Goal: Use online tool/utility: Utilize a website feature to perform a specific function

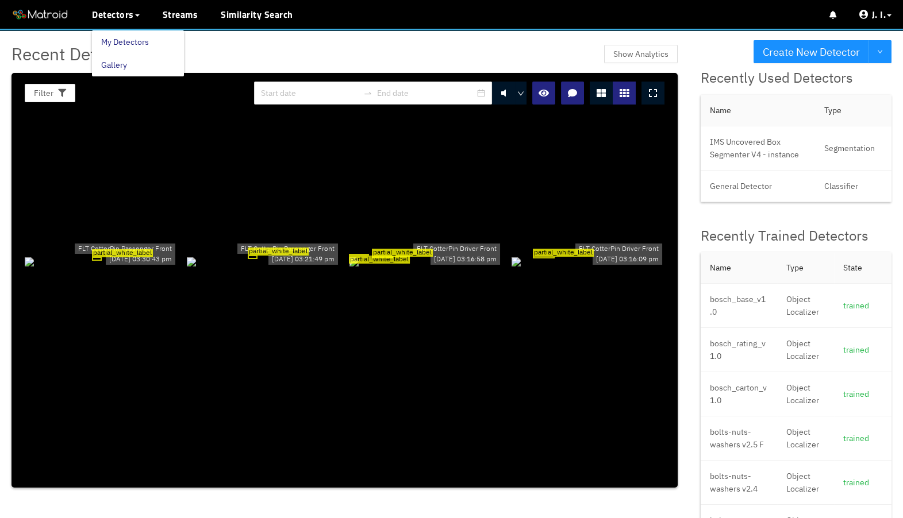
click at [124, 41] on link "My Detectors" at bounding box center [125, 41] width 48 height 23
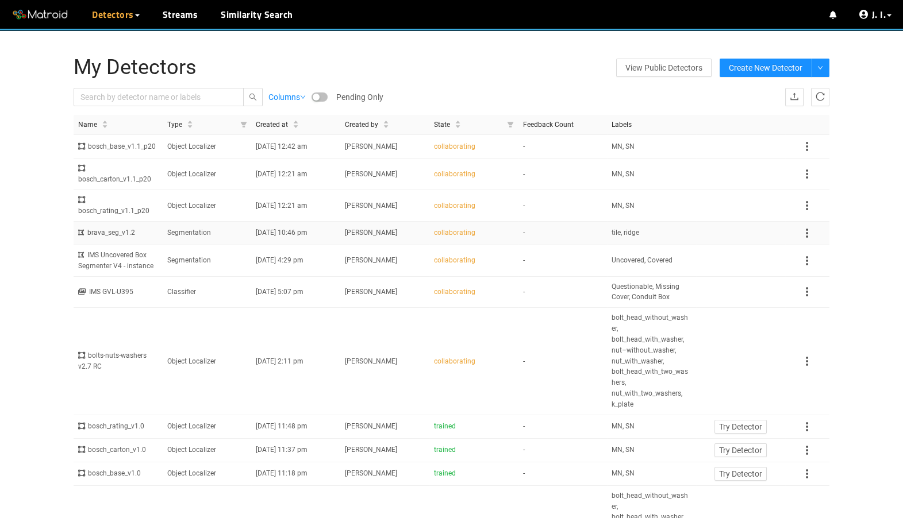
click at [222, 245] on td "Segmentation" at bounding box center [207, 234] width 89 height 24
click at [857, 68] on link "Disable Proxy" at bounding box center [832, 64] width 49 height 23
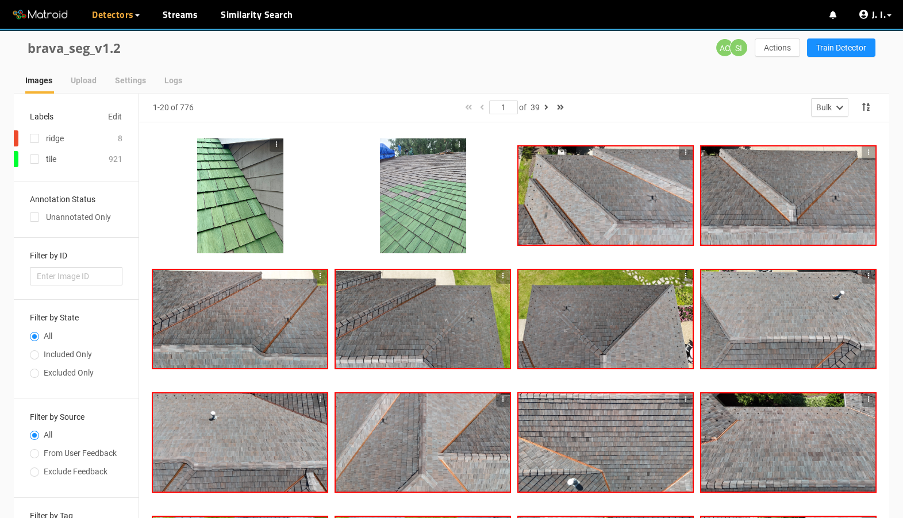
click at [58, 350] on span "Included Only" at bounding box center [67, 354] width 57 height 9
click at [39, 353] on input "Included Only" at bounding box center [34, 356] width 9 height 7
radio input "true"
radio input "false"
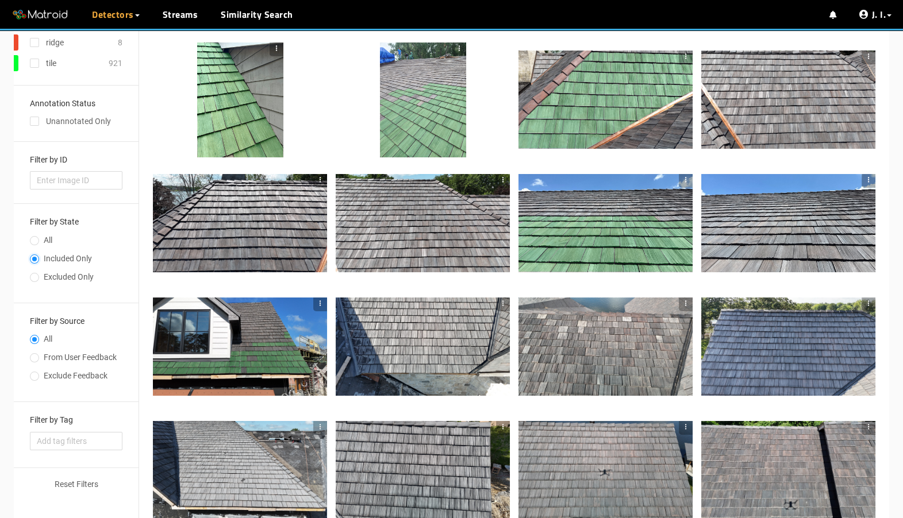
scroll to position [103, 0]
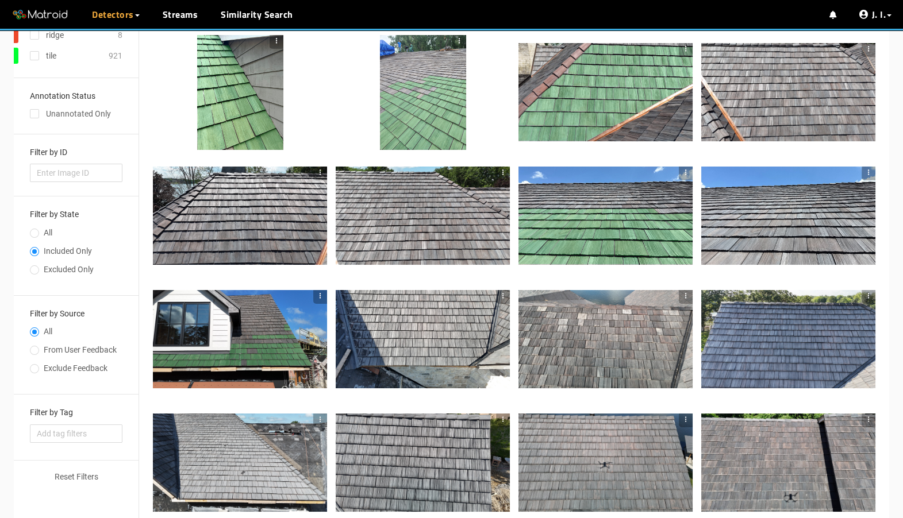
click at [453, 235] on div at bounding box center [423, 216] width 174 height 98
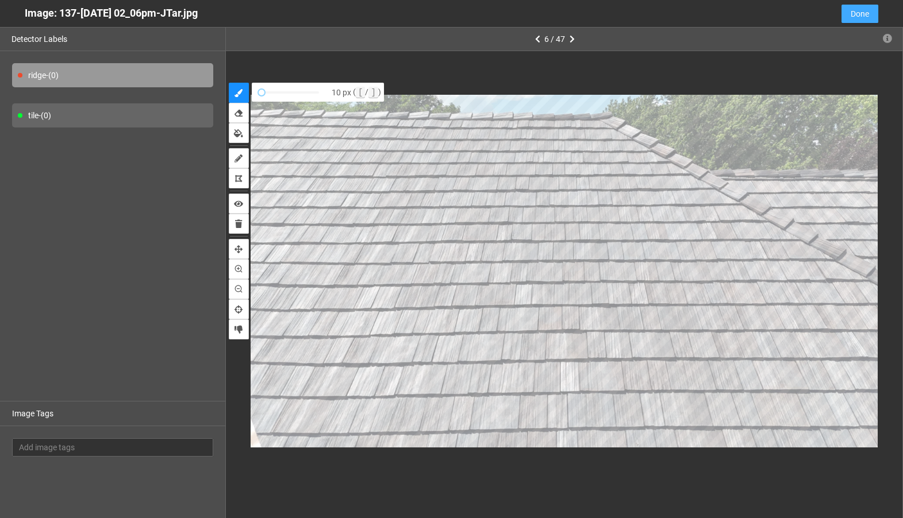
click at [861, 13] on span "Done" at bounding box center [859, 13] width 18 height 13
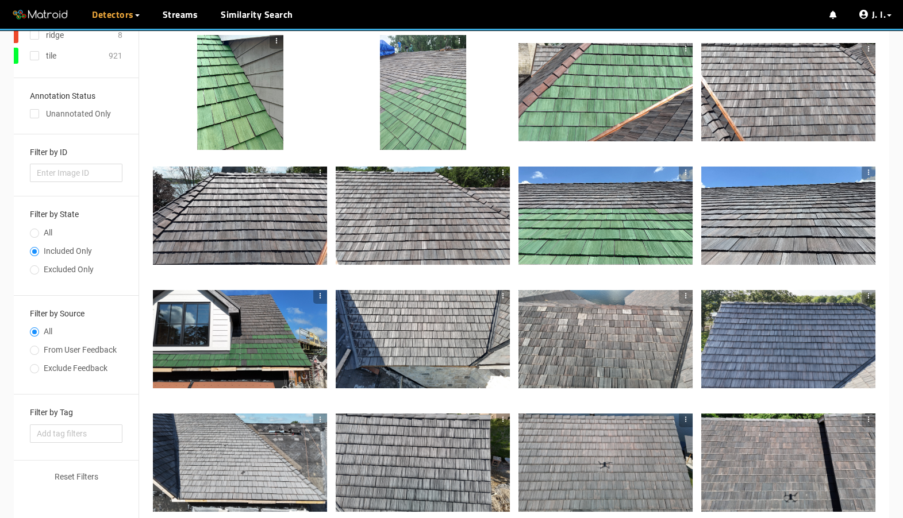
click at [747, 333] on div at bounding box center [788, 339] width 174 height 98
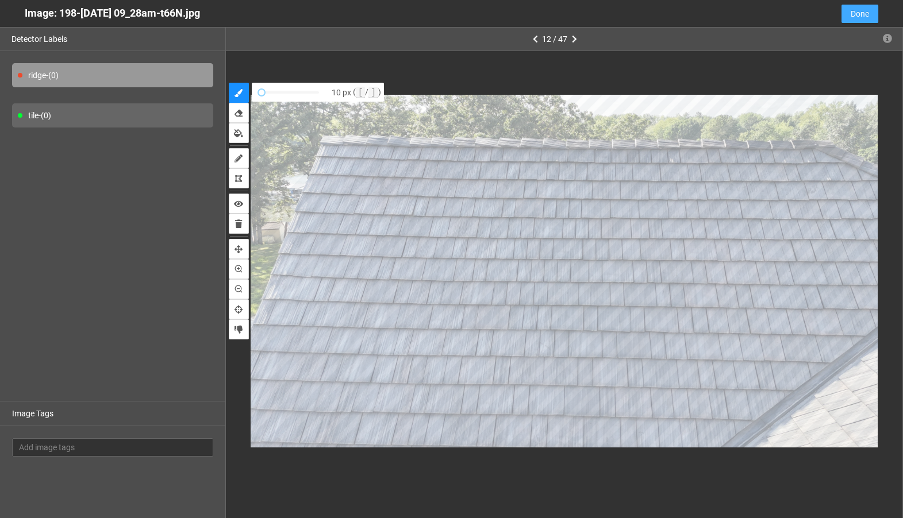
click at [848, 16] on button "Done" at bounding box center [859, 14] width 37 height 18
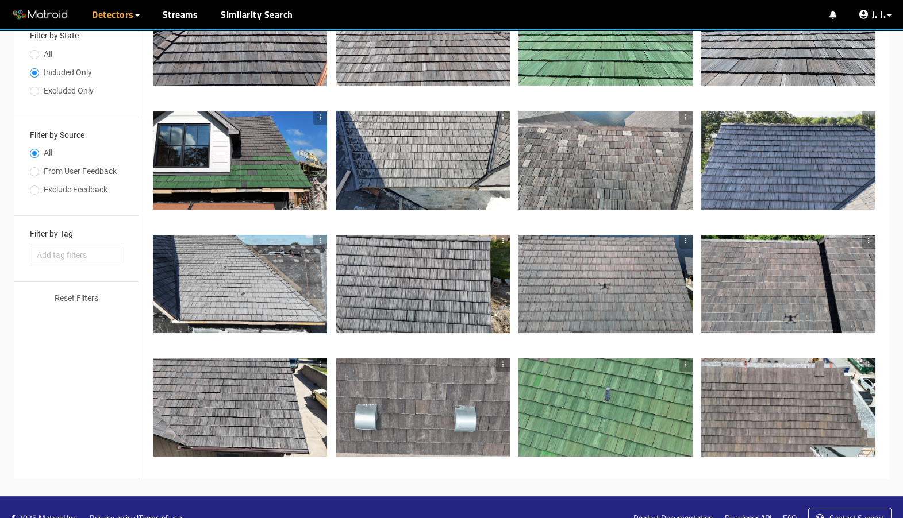
scroll to position [303, 0]
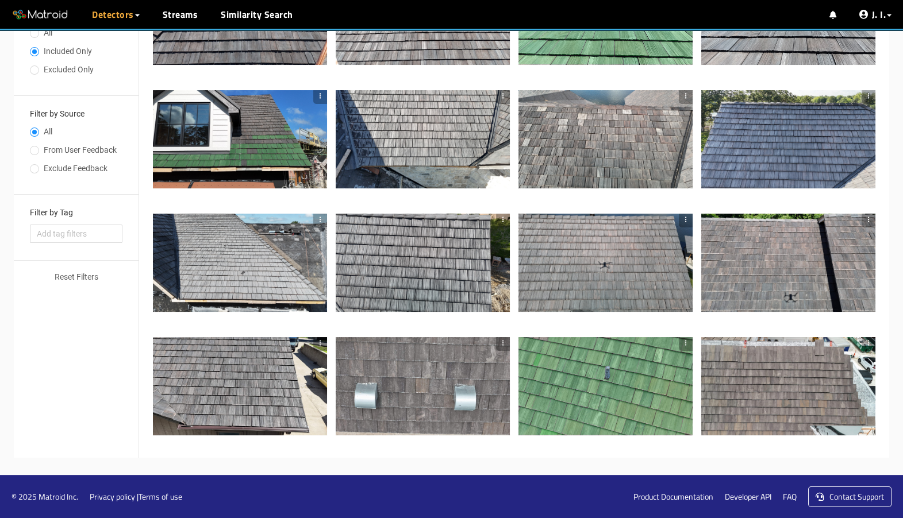
click at [463, 379] on div at bounding box center [423, 386] width 174 height 98
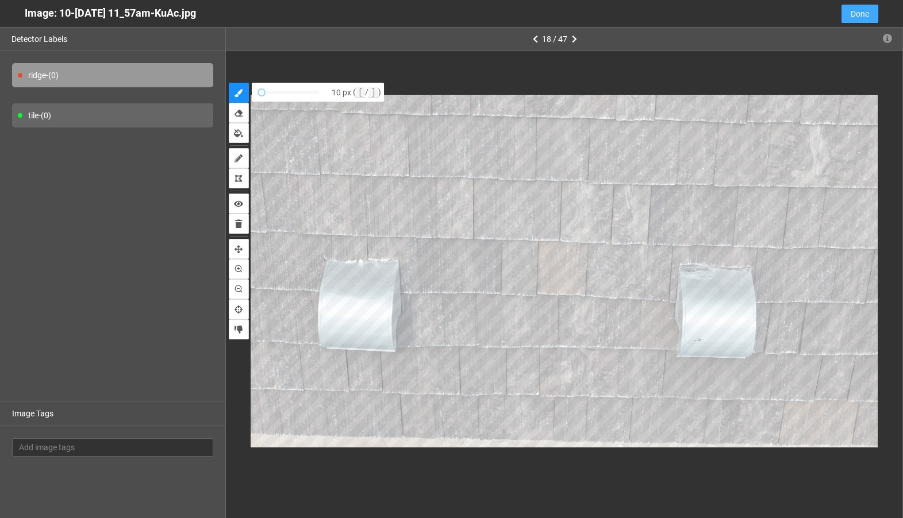
click at [870, 20] on button "Done" at bounding box center [859, 14] width 37 height 18
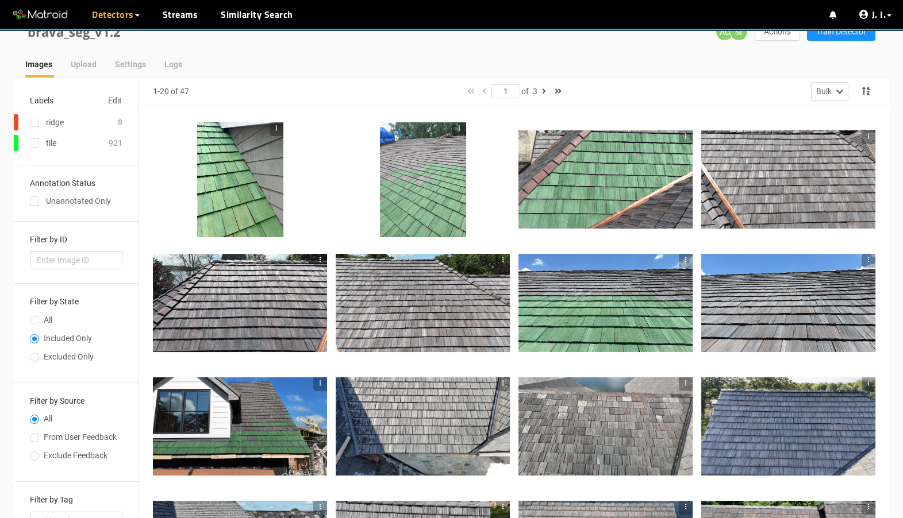
scroll to position [0, 0]
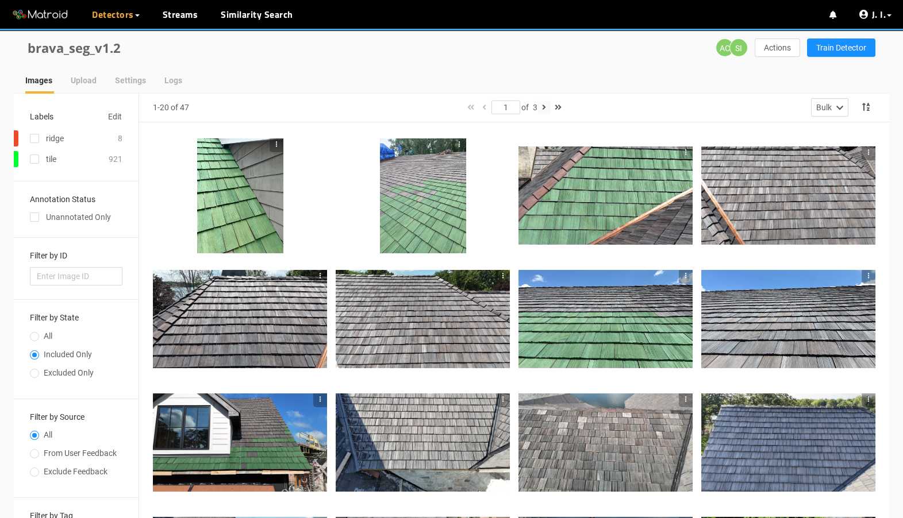
click at [546, 110] on icon "button" at bounding box center [544, 107] width 4 height 8
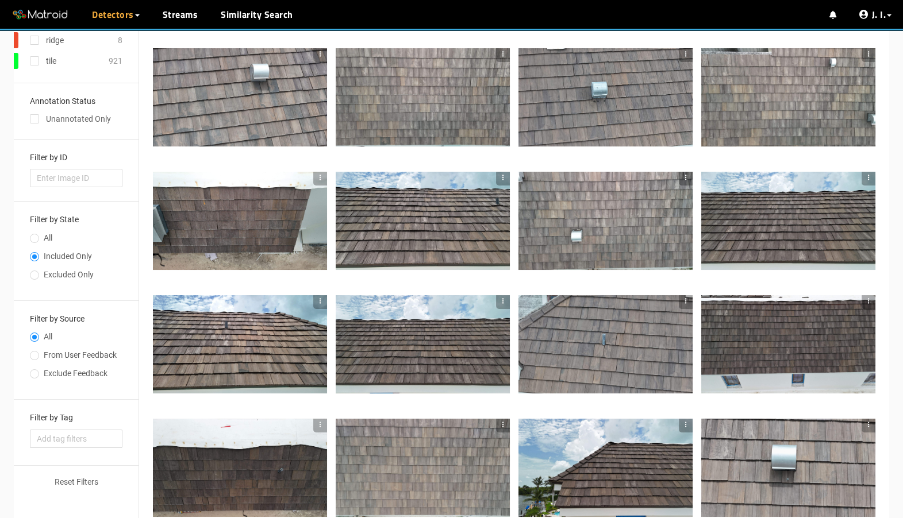
scroll to position [170, 0]
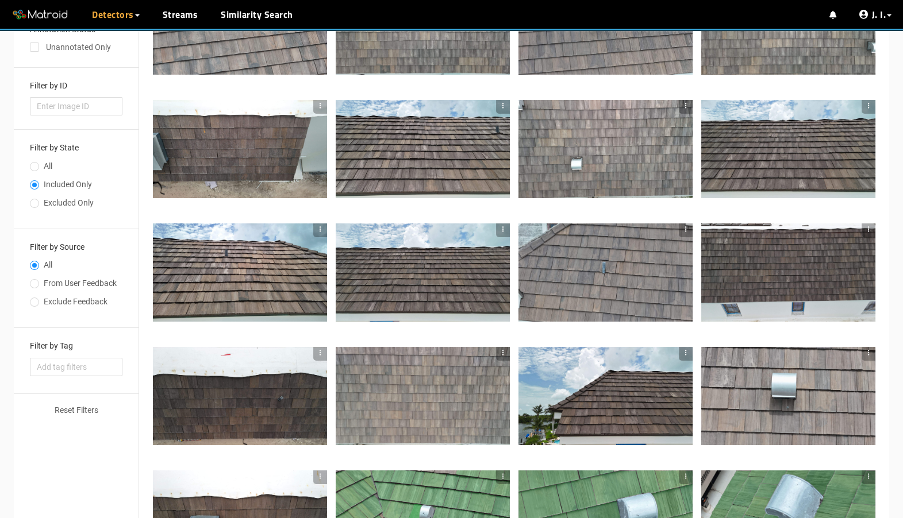
click at [435, 248] on div at bounding box center [423, 272] width 174 height 98
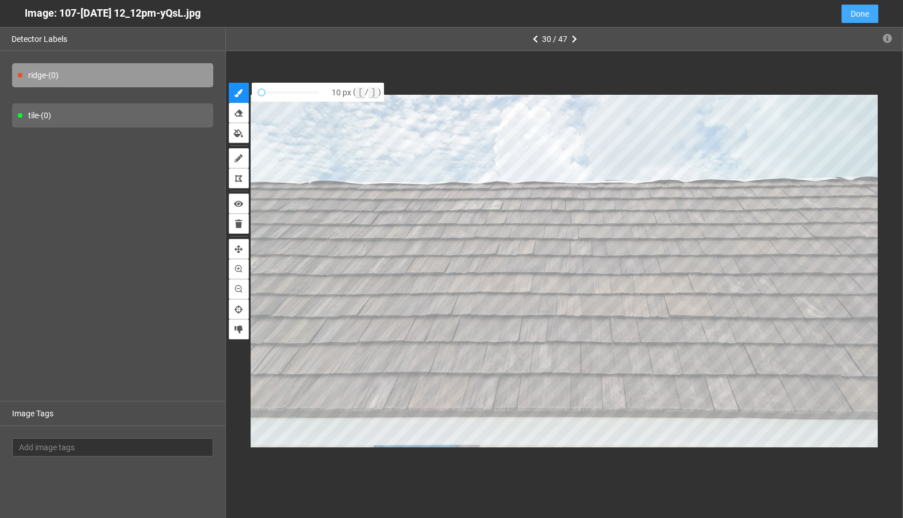
click at [849, 19] on button "Done" at bounding box center [859, 14] width 37 height 18
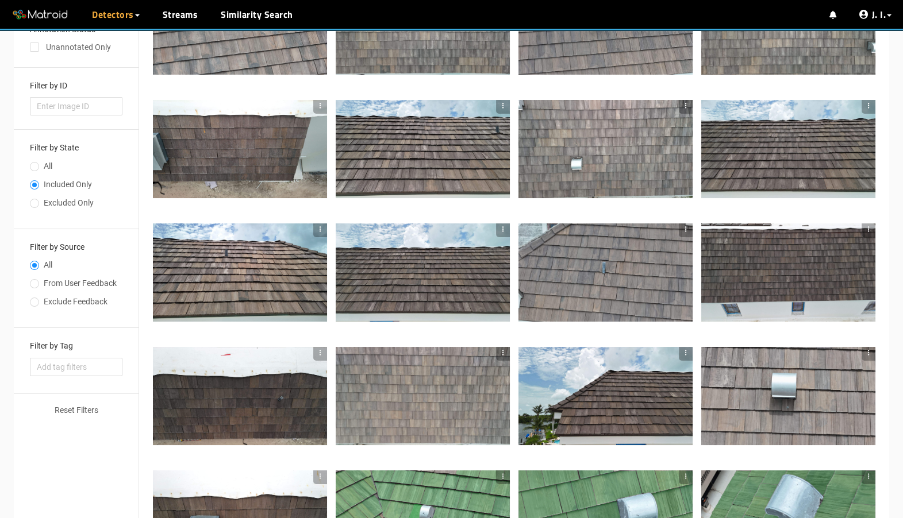
click at [772, 425] on div at bounding box center [788, 396] width 174 height 98
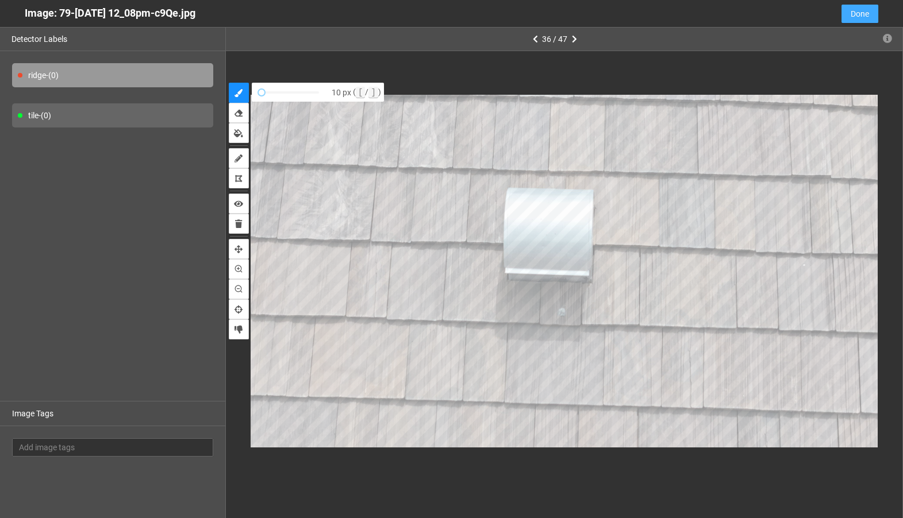
click at [870, 21] on button "Done" at bounding box center [859, 14] width 37 height 18
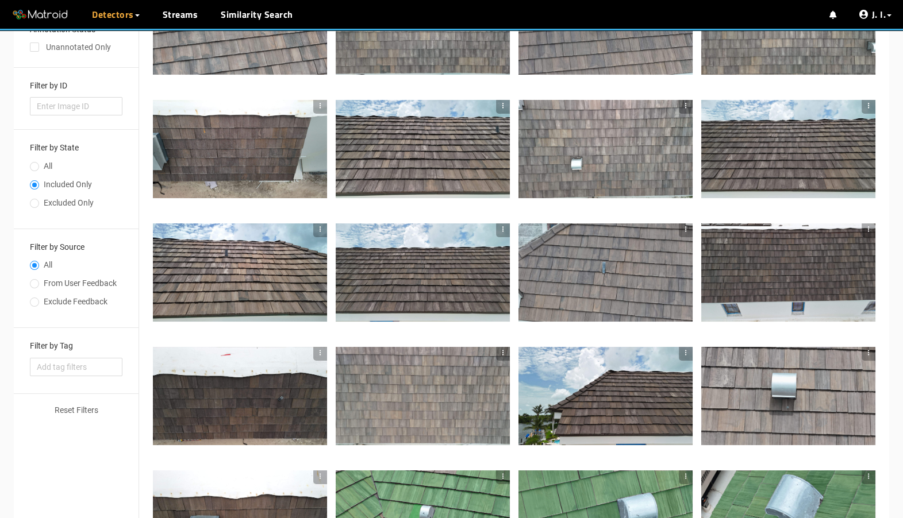
scroll to position [0, 0]
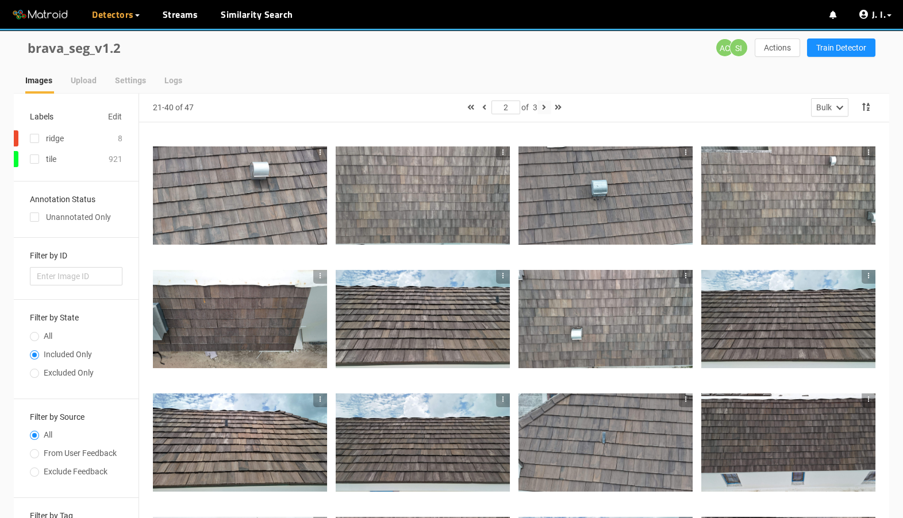
click at [551, 110] on button "button" at bounding box center [544, 108] width 14 height 14
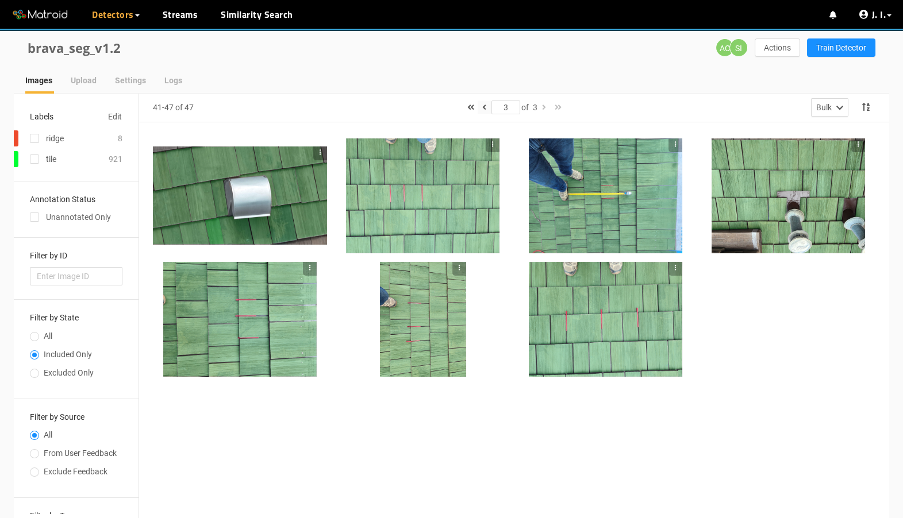
click at [482, 105] on icon "button" at bounding box center [484, 107] width 4 height 8
type input "2"
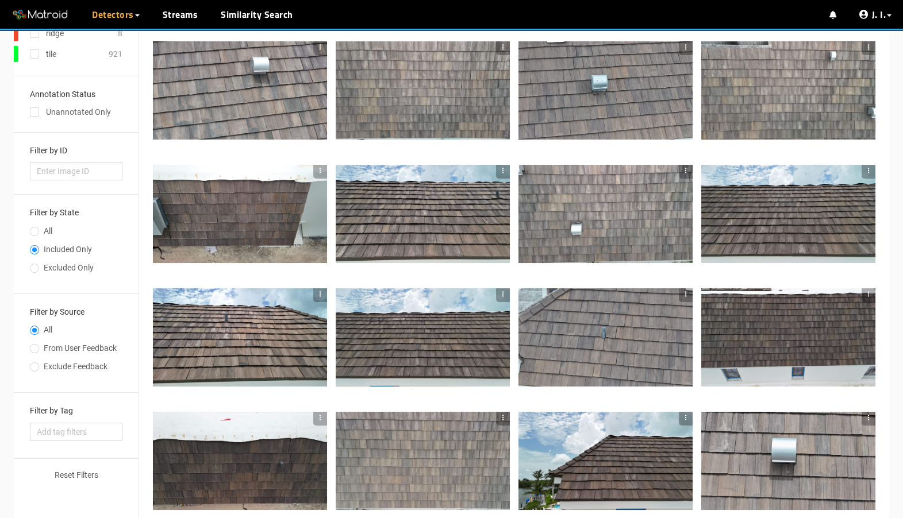
scroll to position [303, 0]
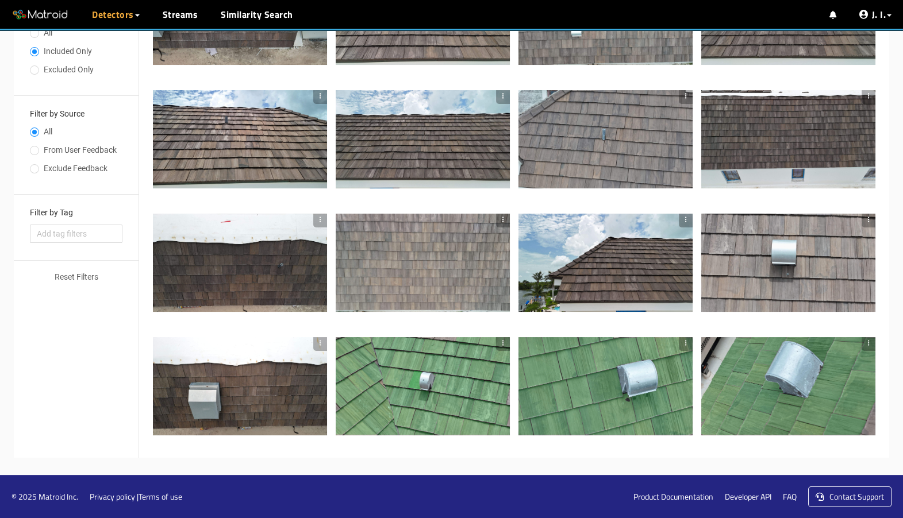
click at [312, 267] on div at bounding box center [240, 263] width 174 height 98
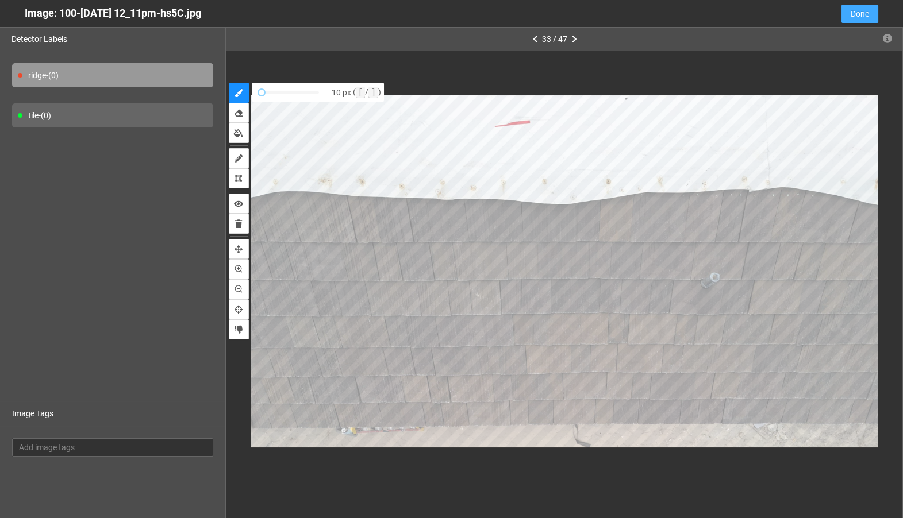
click at [850, 13] on span "Done" at bounding box center [859, 13] width 18 height 13
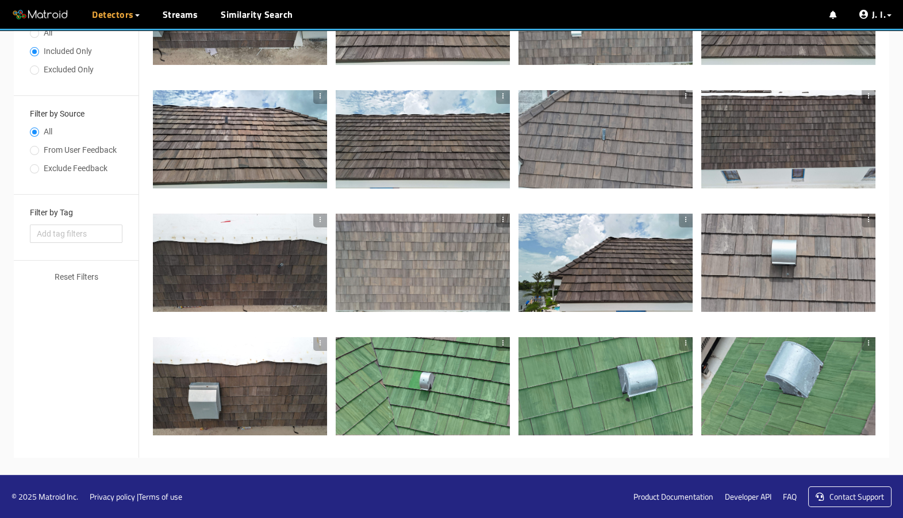
click at [251, 408] on div at bounding box center [240, 386] width 174 height 98
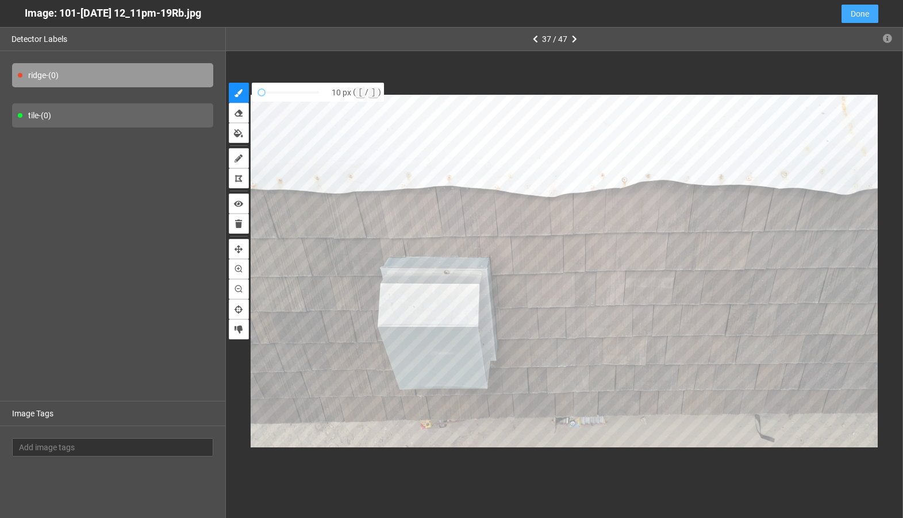
click at [864, 11] on span "Done" at bounding box center [859, 13] width 18 height 13
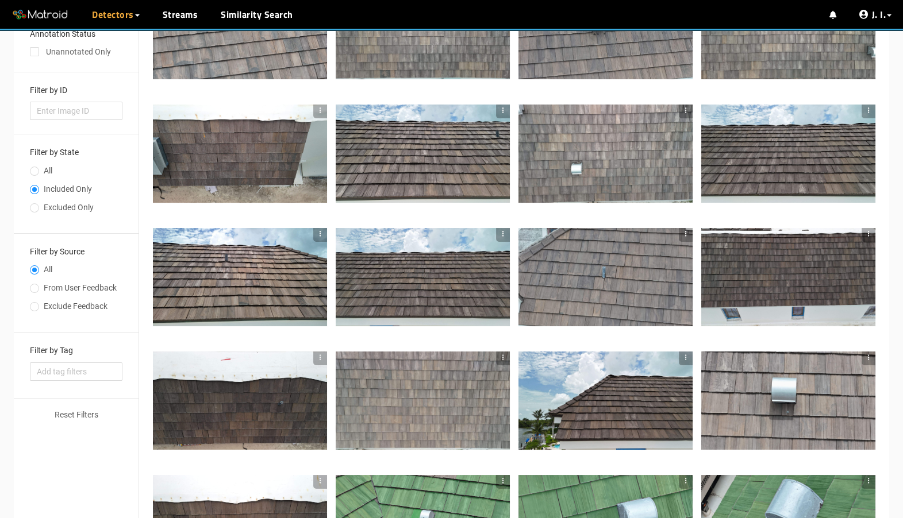
scroll to position [0, 0]
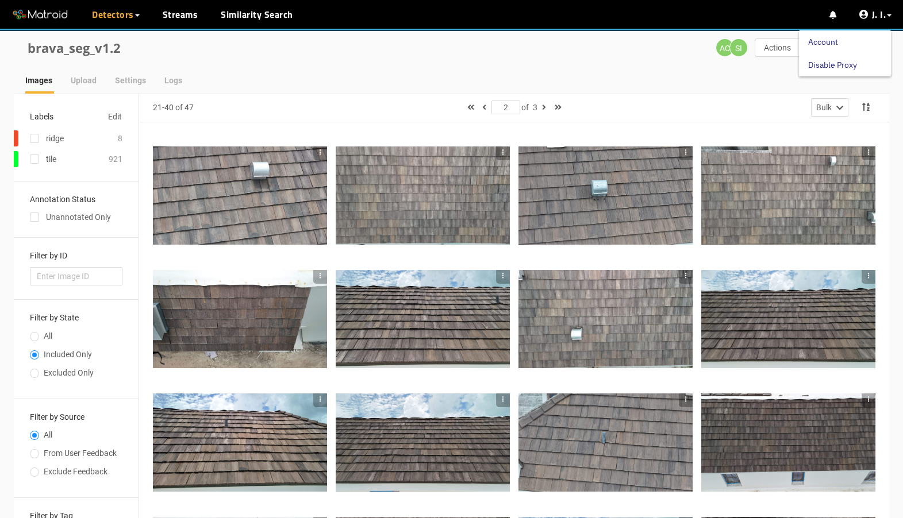
click at [853, 61] on link "Disable Proxy" at bounding box center [832, 64] width 49 height 23
